Goal: Navigation & Orientation: Find specific page/section

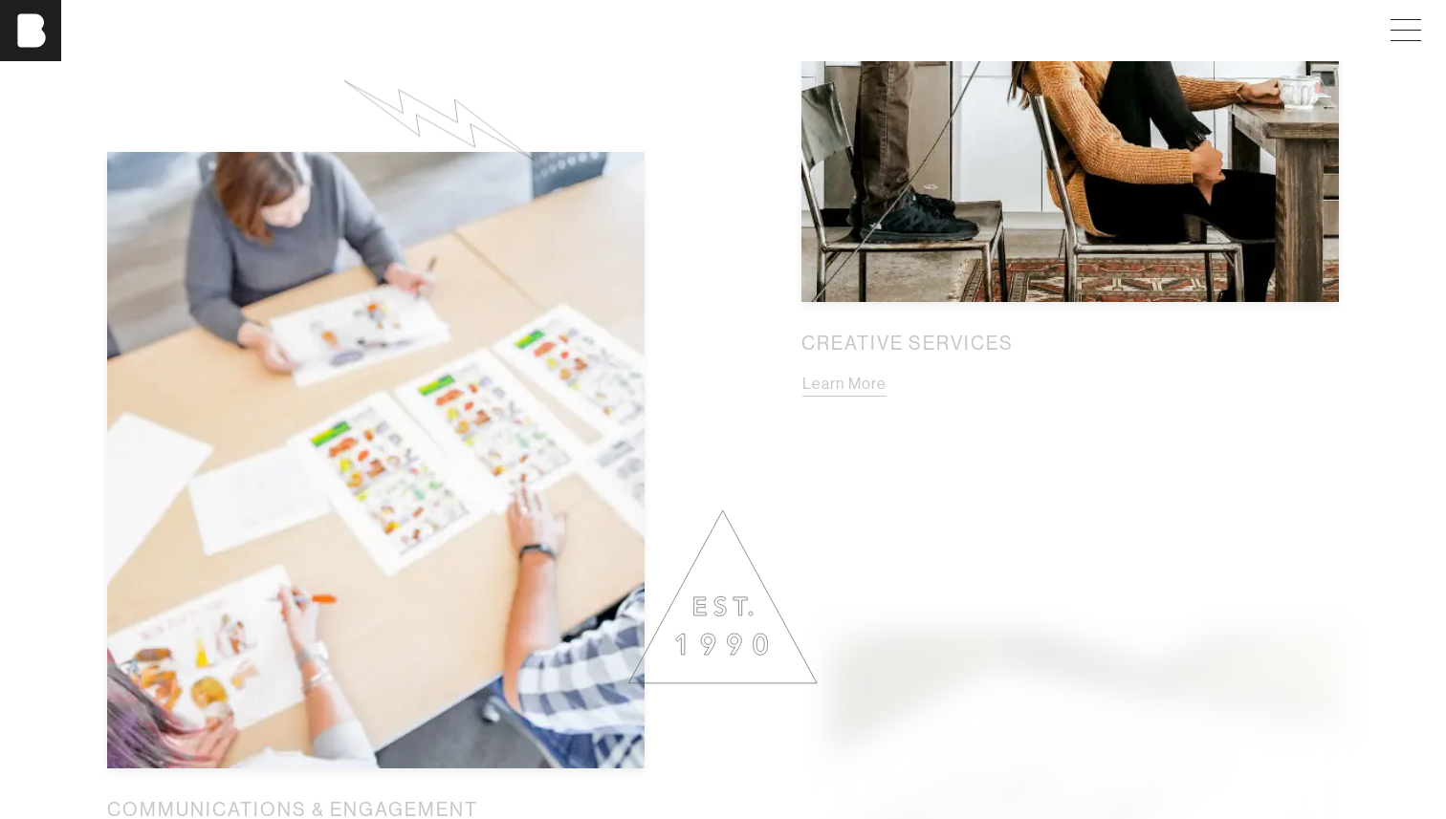
scroll to position [2061, 0]
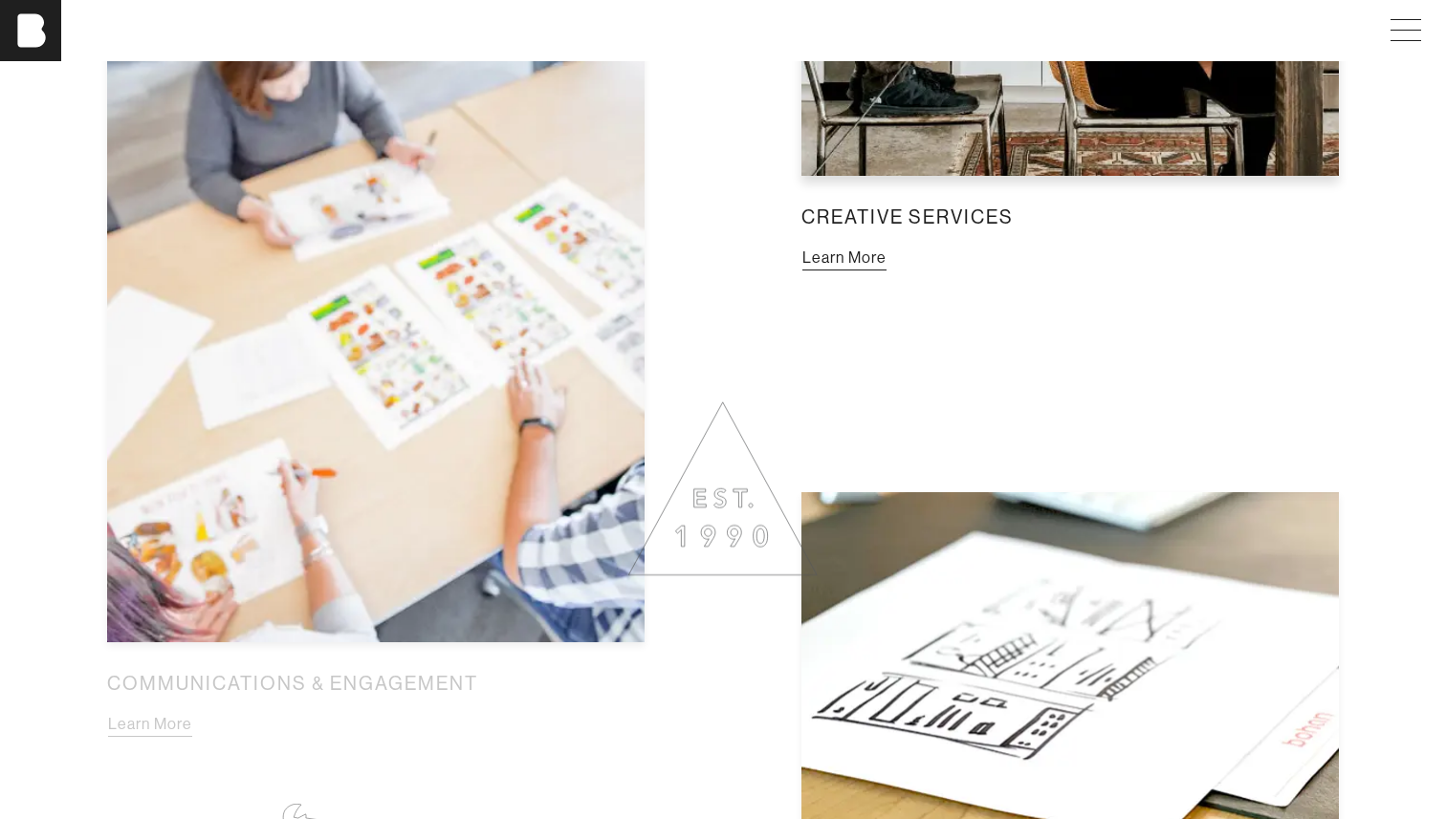
click at [842, 259] on button "Learn More" at bounding box center [844, 258] width 86 height 25
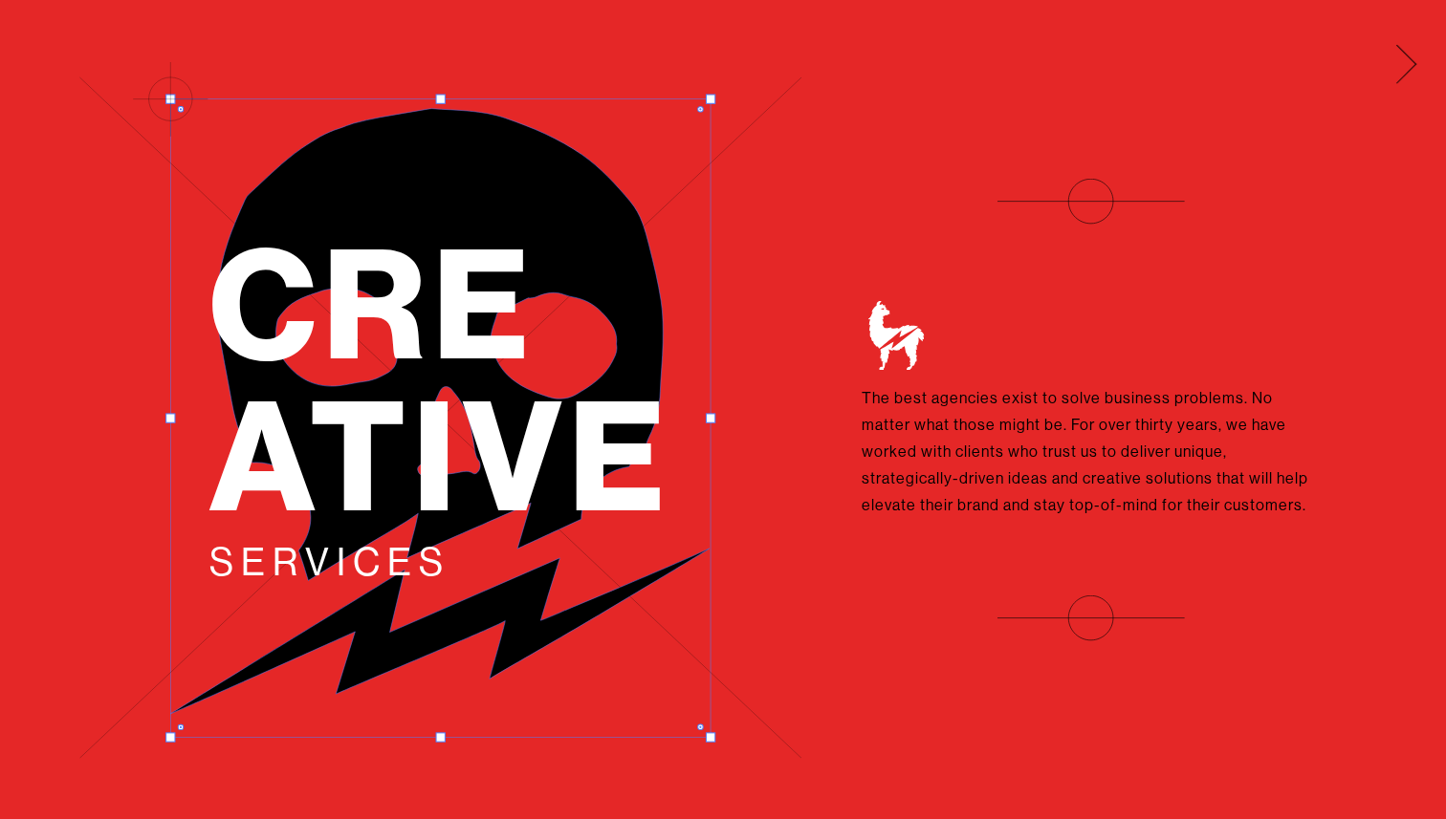
click at [1415, 55] on span at bounding box center [1402, 61] width 39 height 31
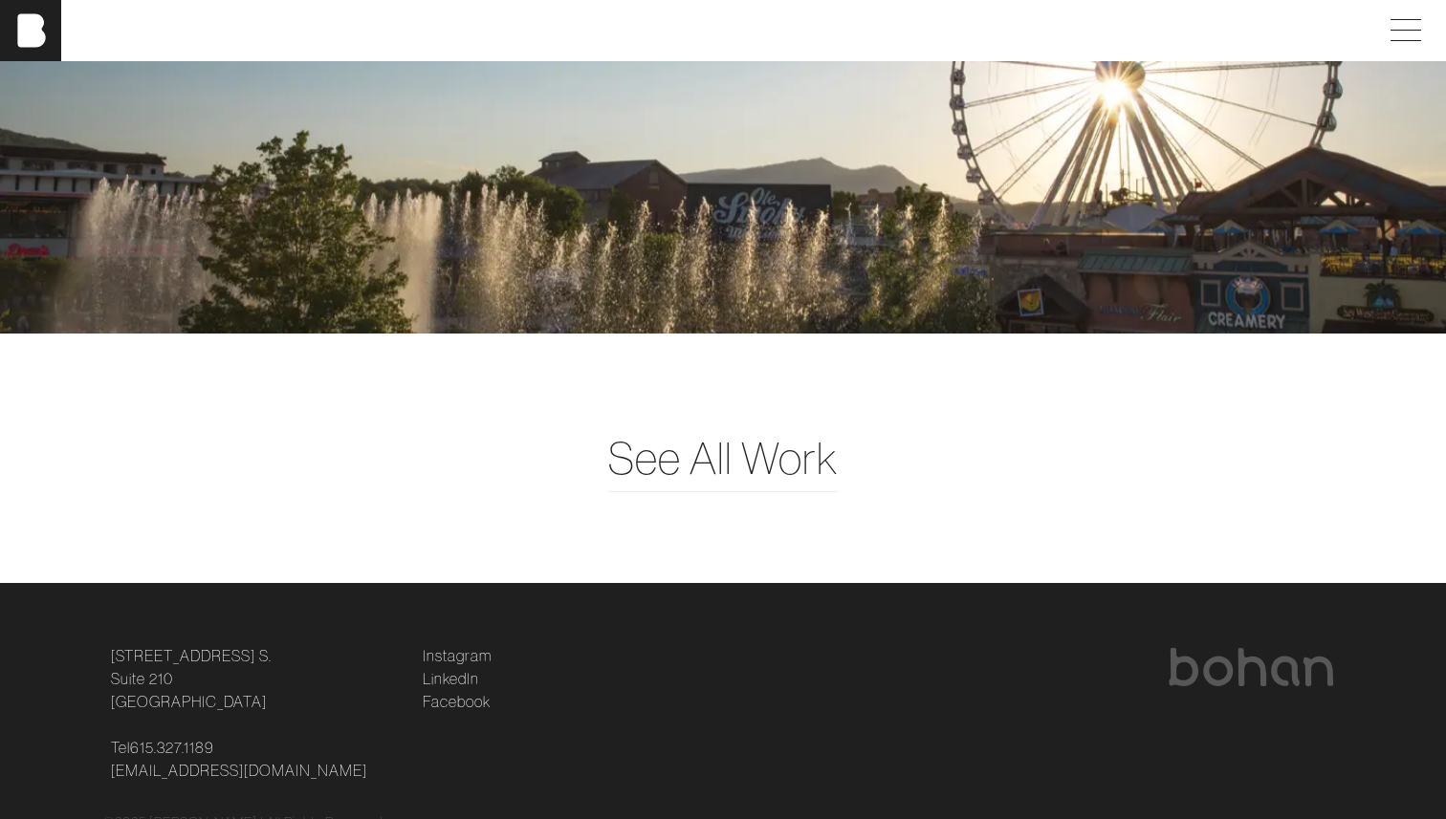
scroll to position [4825, 0]
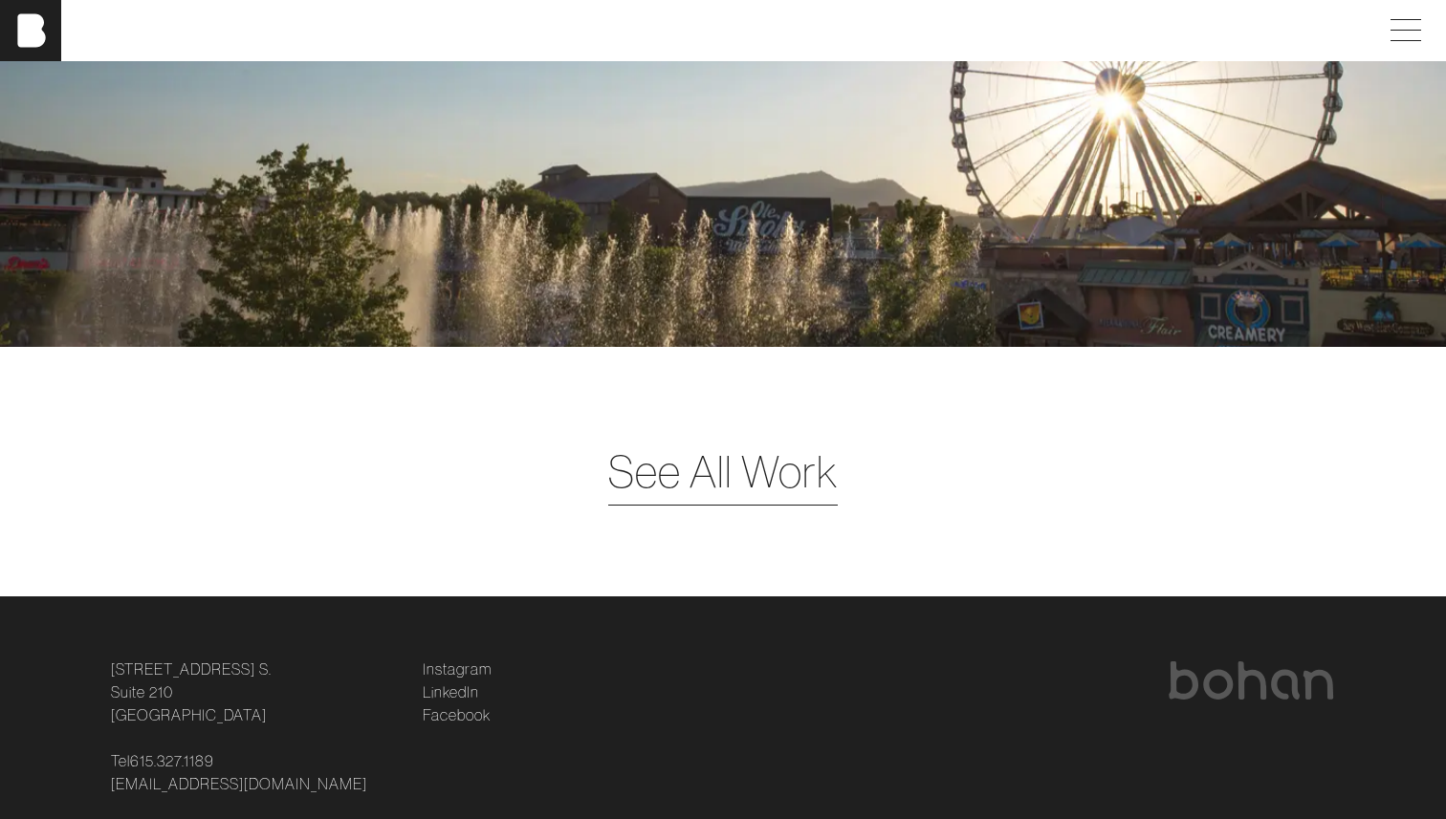
click at [741, 472] on span "See All Work" at bounding box center [722, 472] width 229 height 66
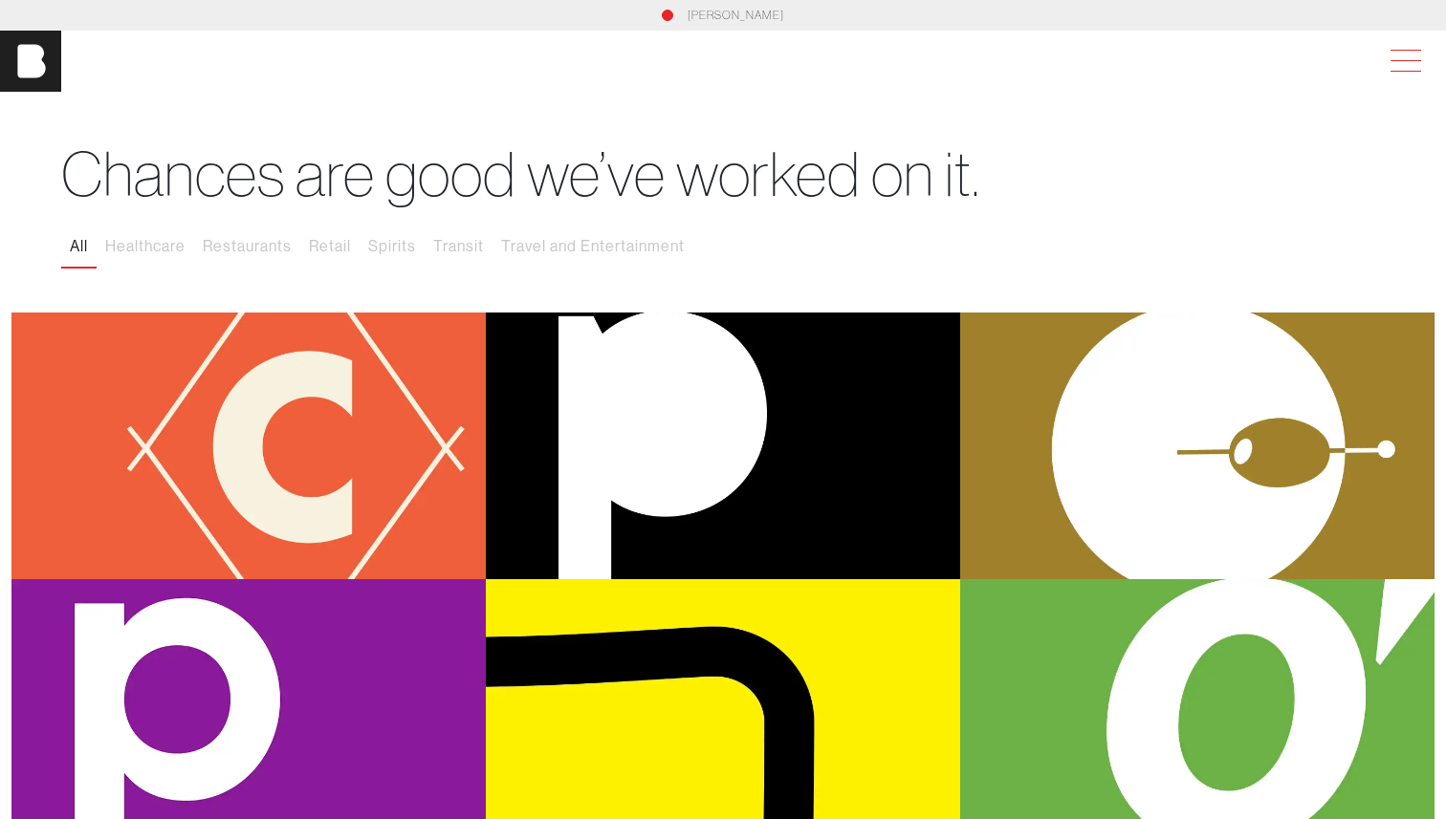
click at [1399, 64] on span at bounding box center [1402, 61] width 44 height 34
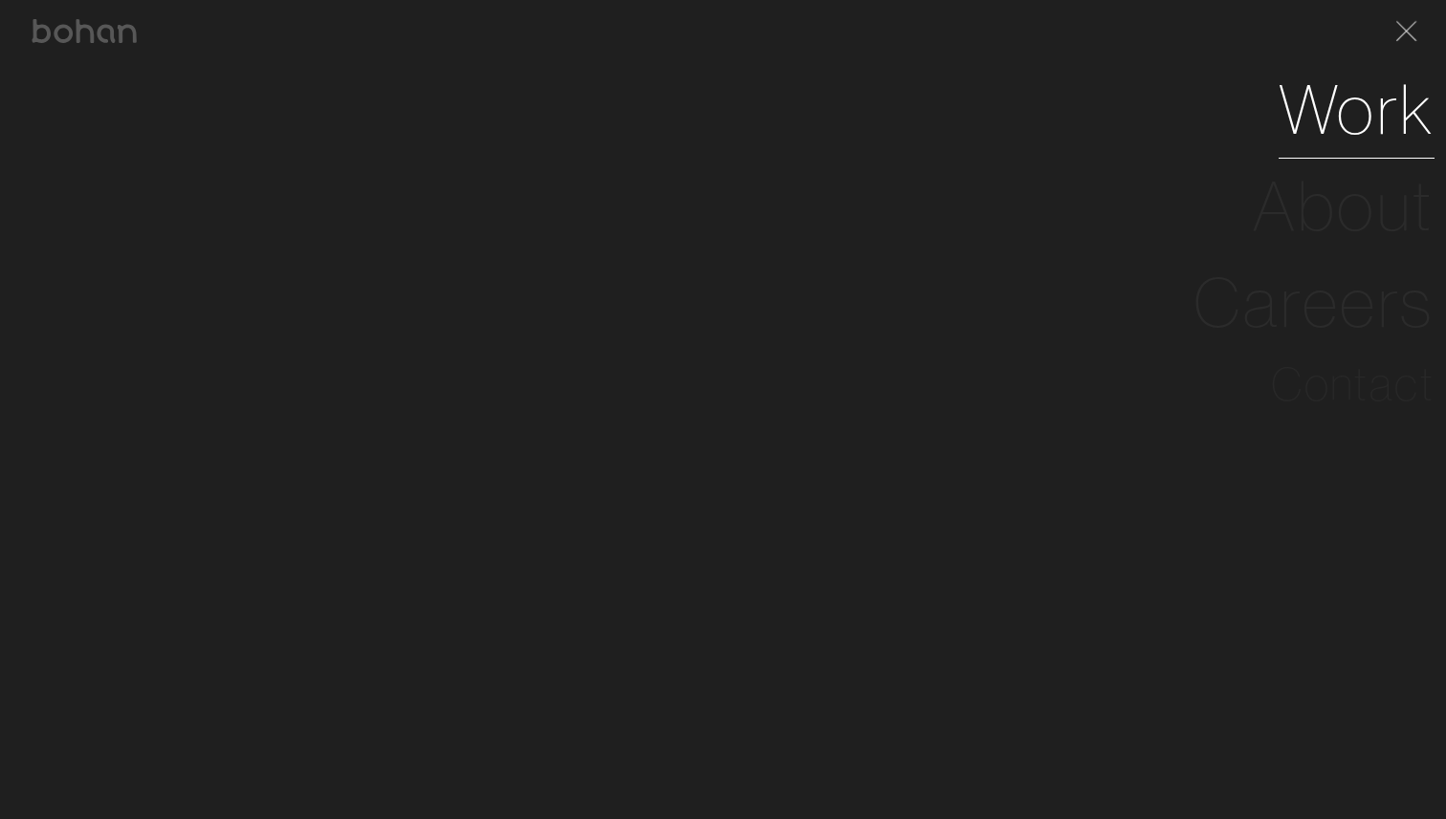
click at [1352, 116] on link "Work" at bounding box center [1356, 109] width 156 height 97
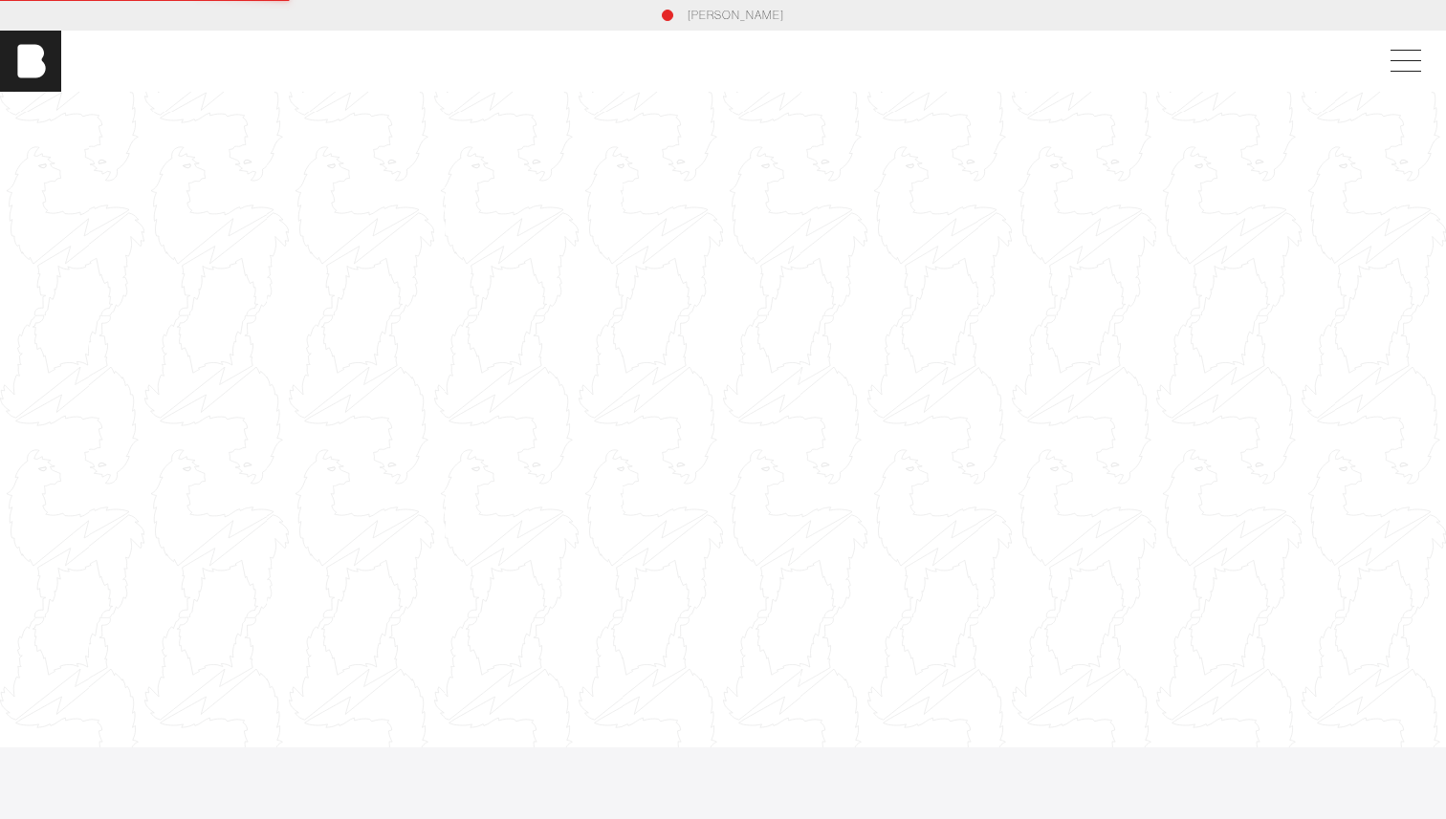
scroll to position [1, 0]
